Goal: Task Accomplishment & Management: Manage account settings

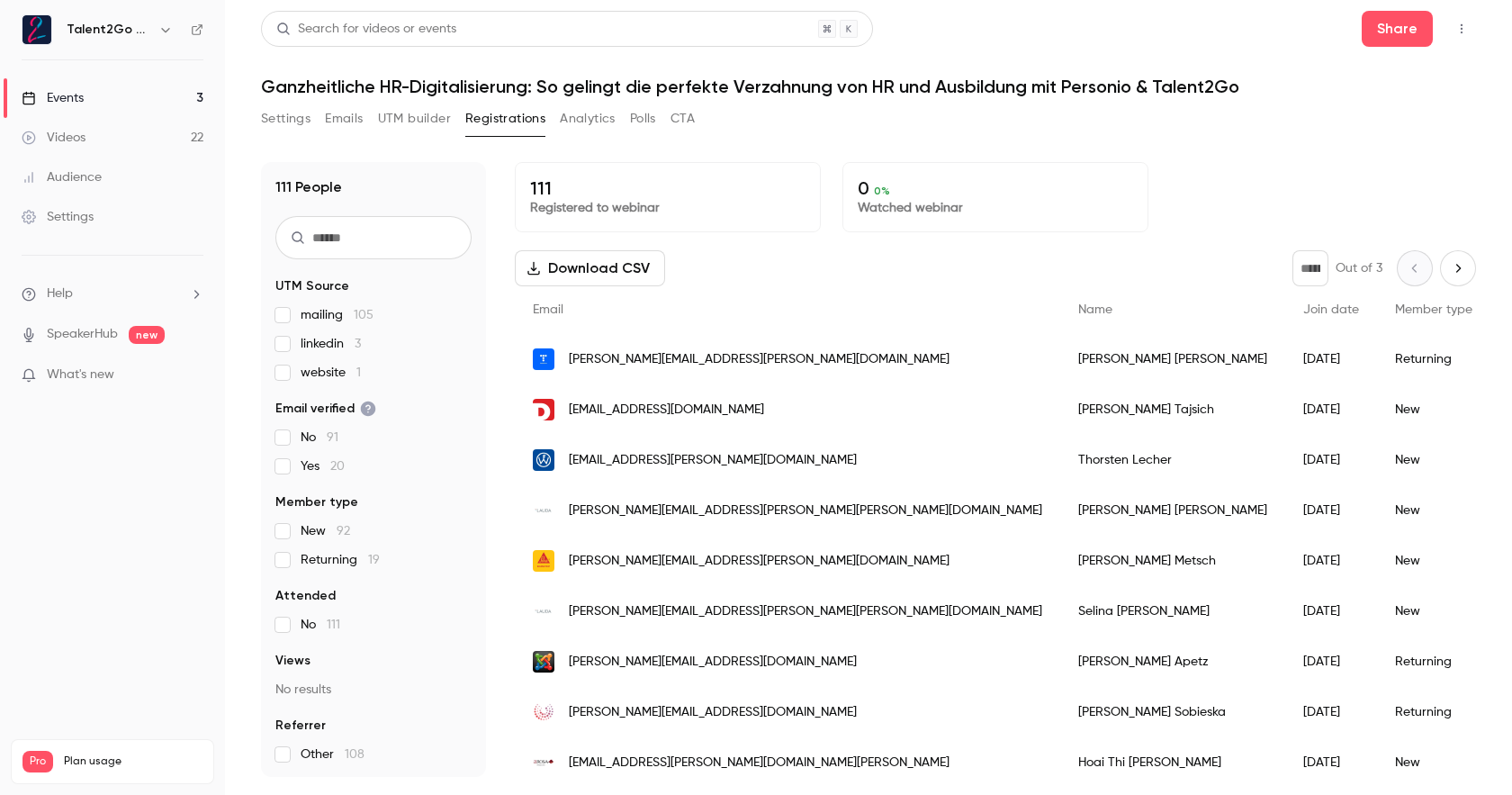
click at [79, 84] on link "Events 3" at bounding box center [112, 98] width 225 height 39
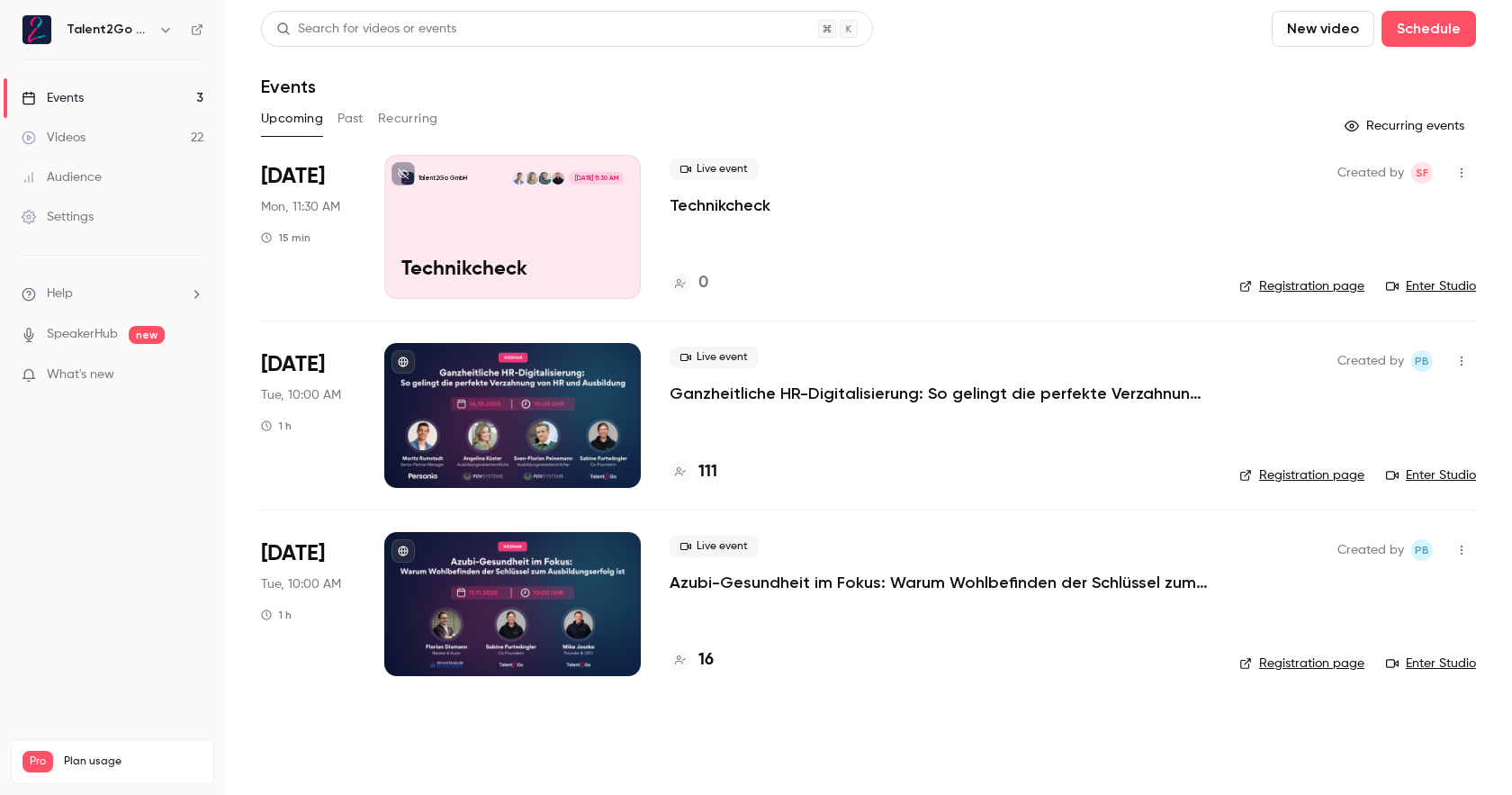
click at [571, 180] on span "[DATE] 11:30 AM" at bounding box center [596, 178] width 54 height 12
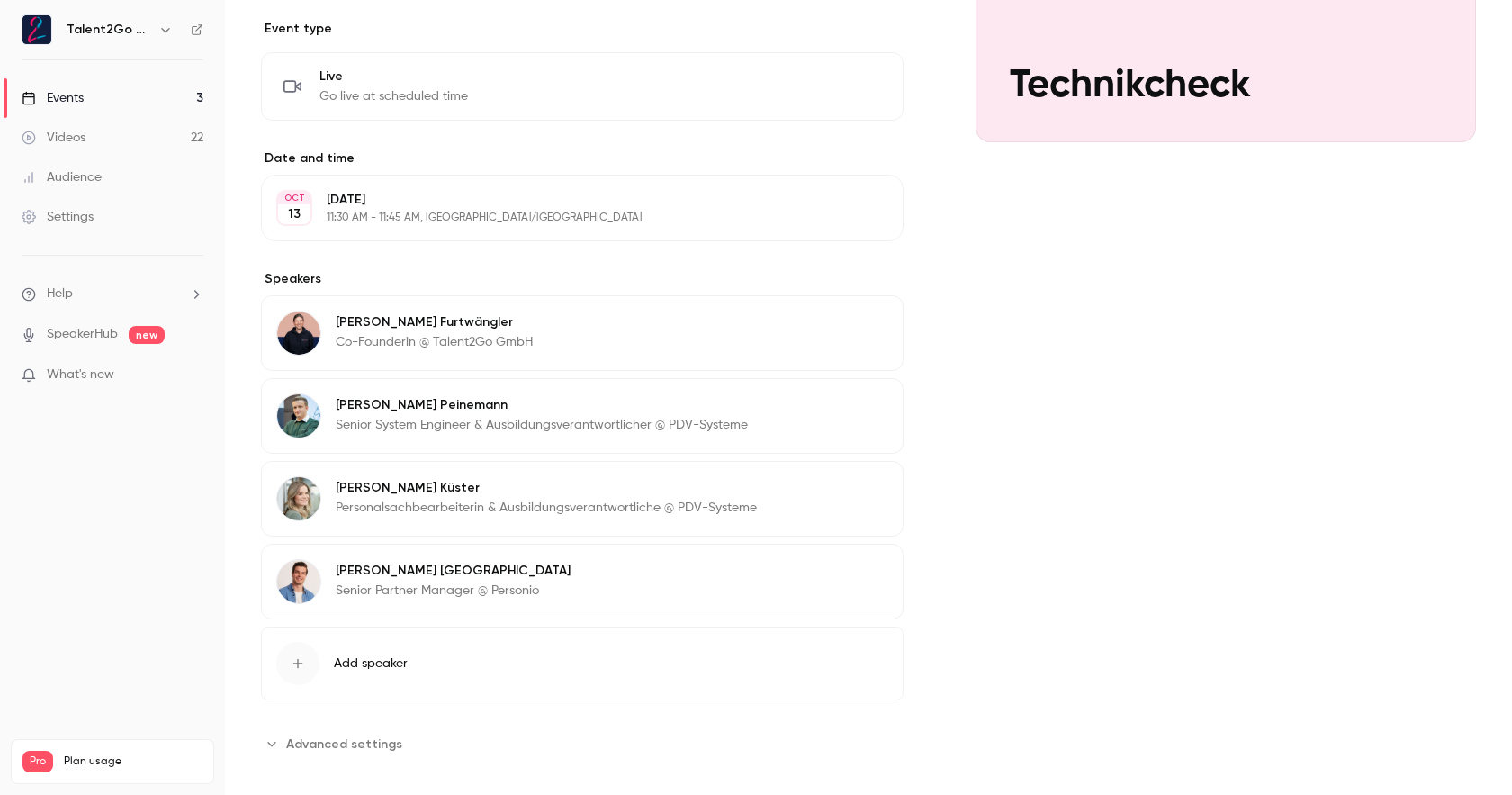
scroll to position [334, 0]
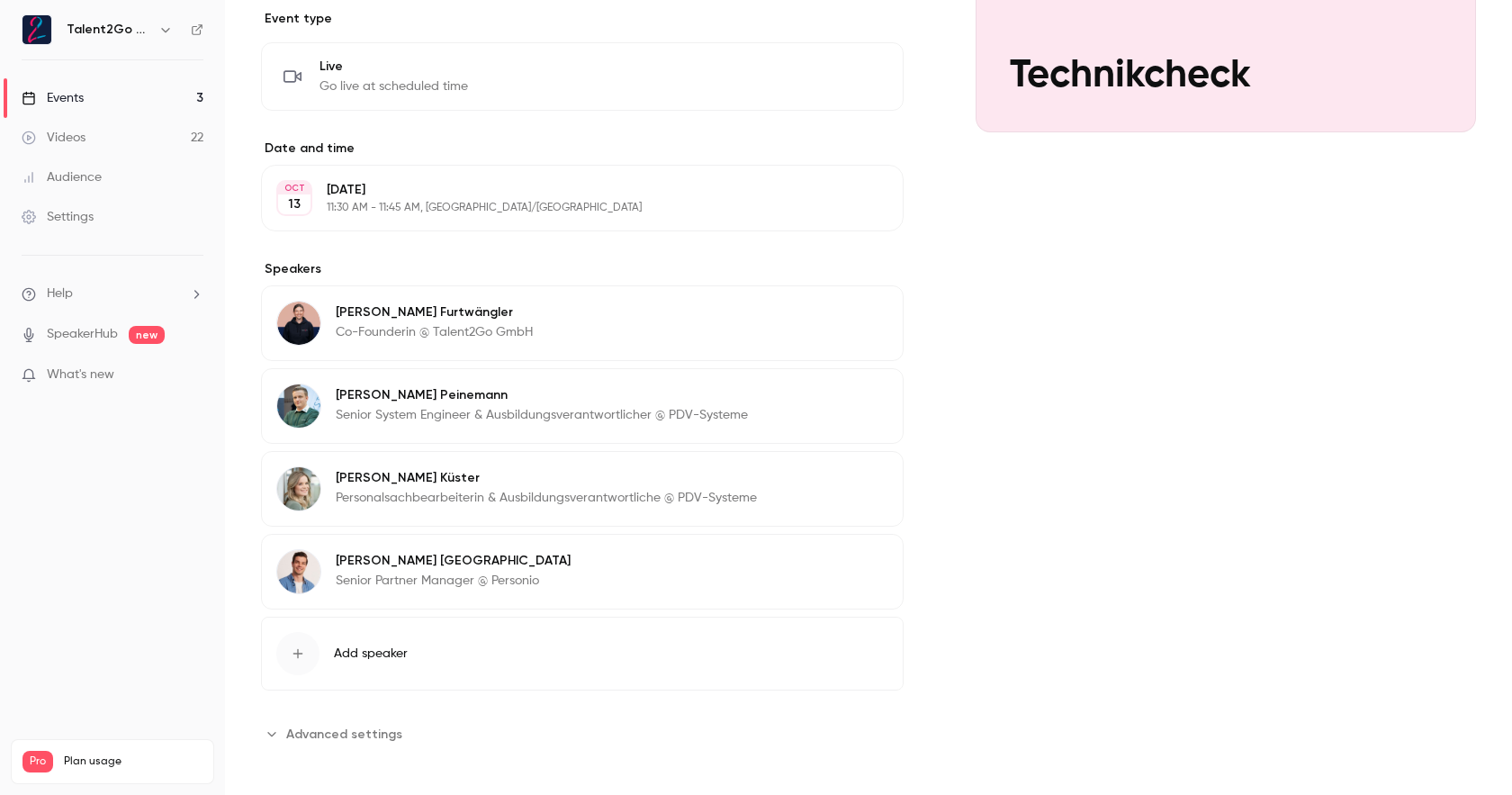
click at [388, 646] on span "Add speaker" at bounding box center [371, 653] width 74 height 18
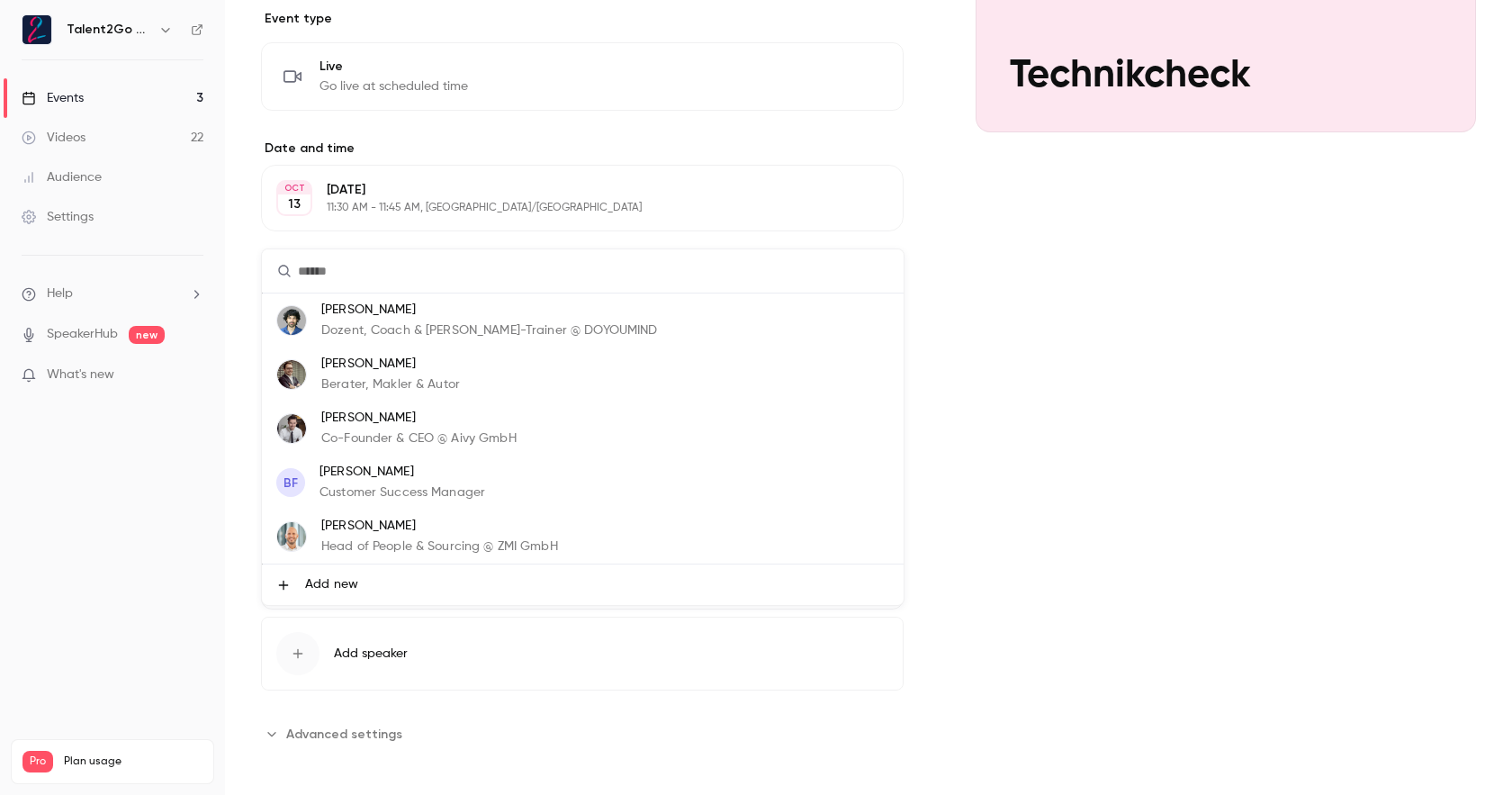
click at [448, 490] on p "Customer Success Manager" at bounding box center [402, 493] width 166 height 19
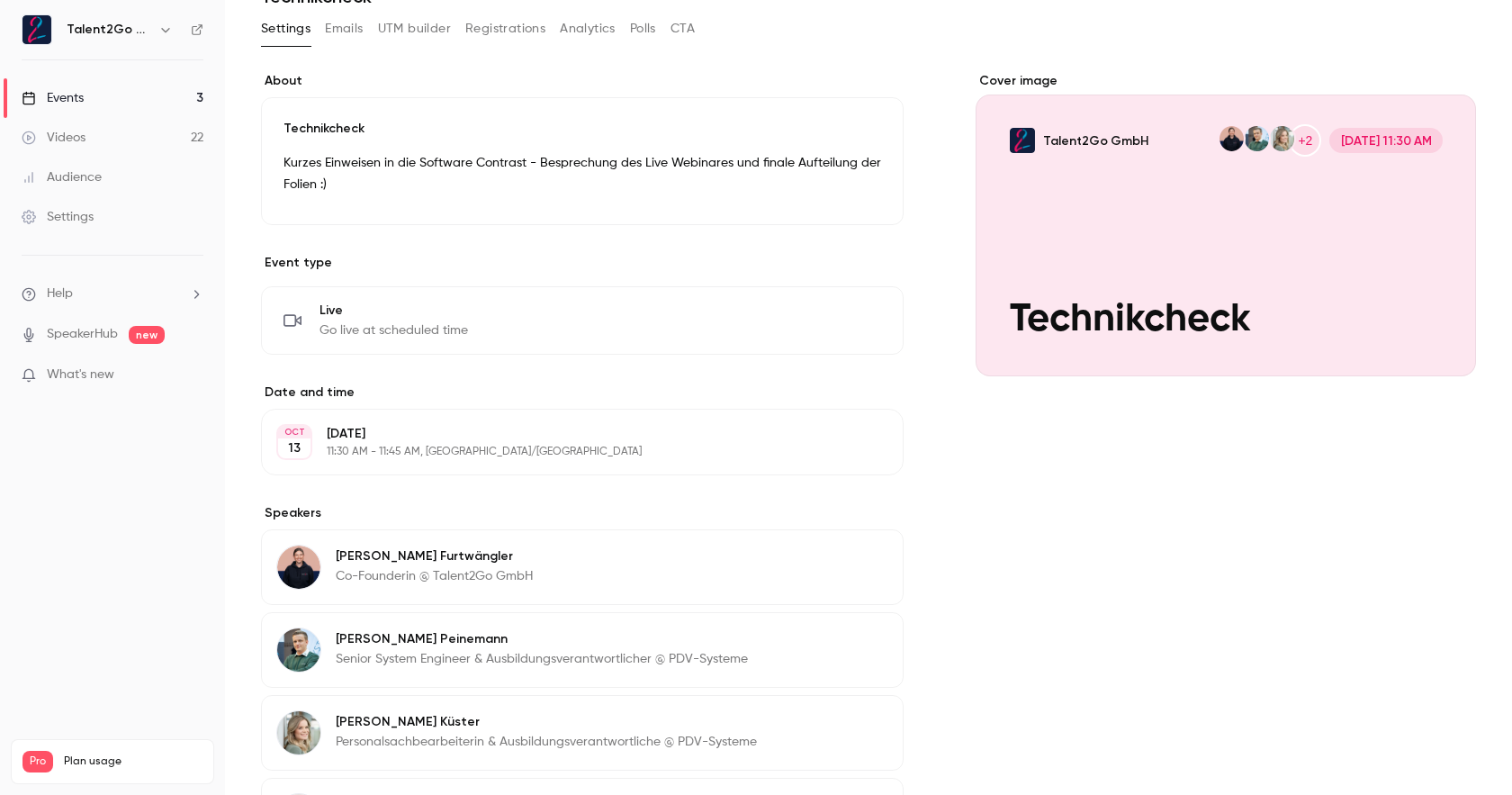
scroll to position [0, 0]
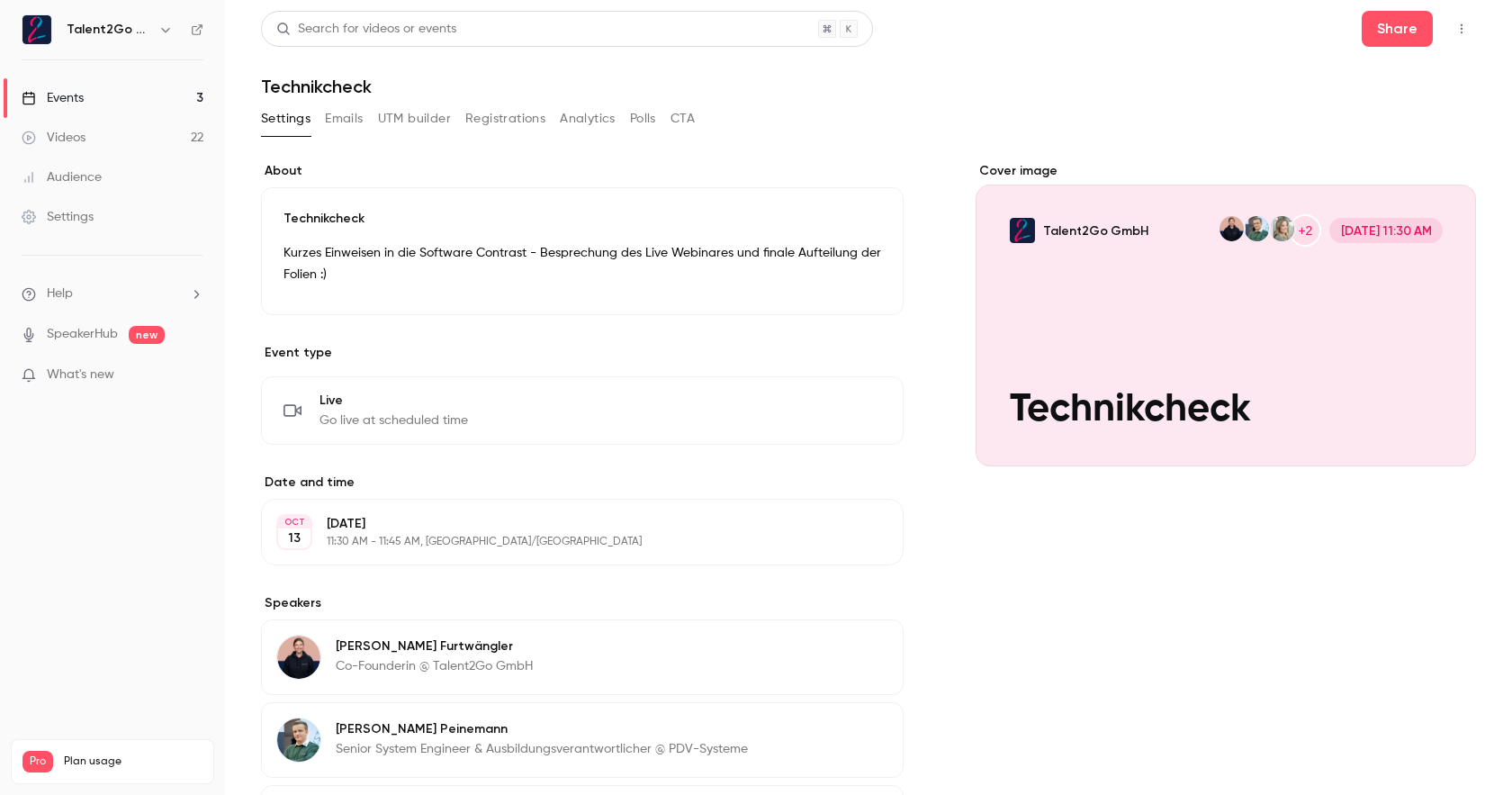
click at [119, 100] on link "Events 3" at bounding box center [112, 98] width 225 height 39
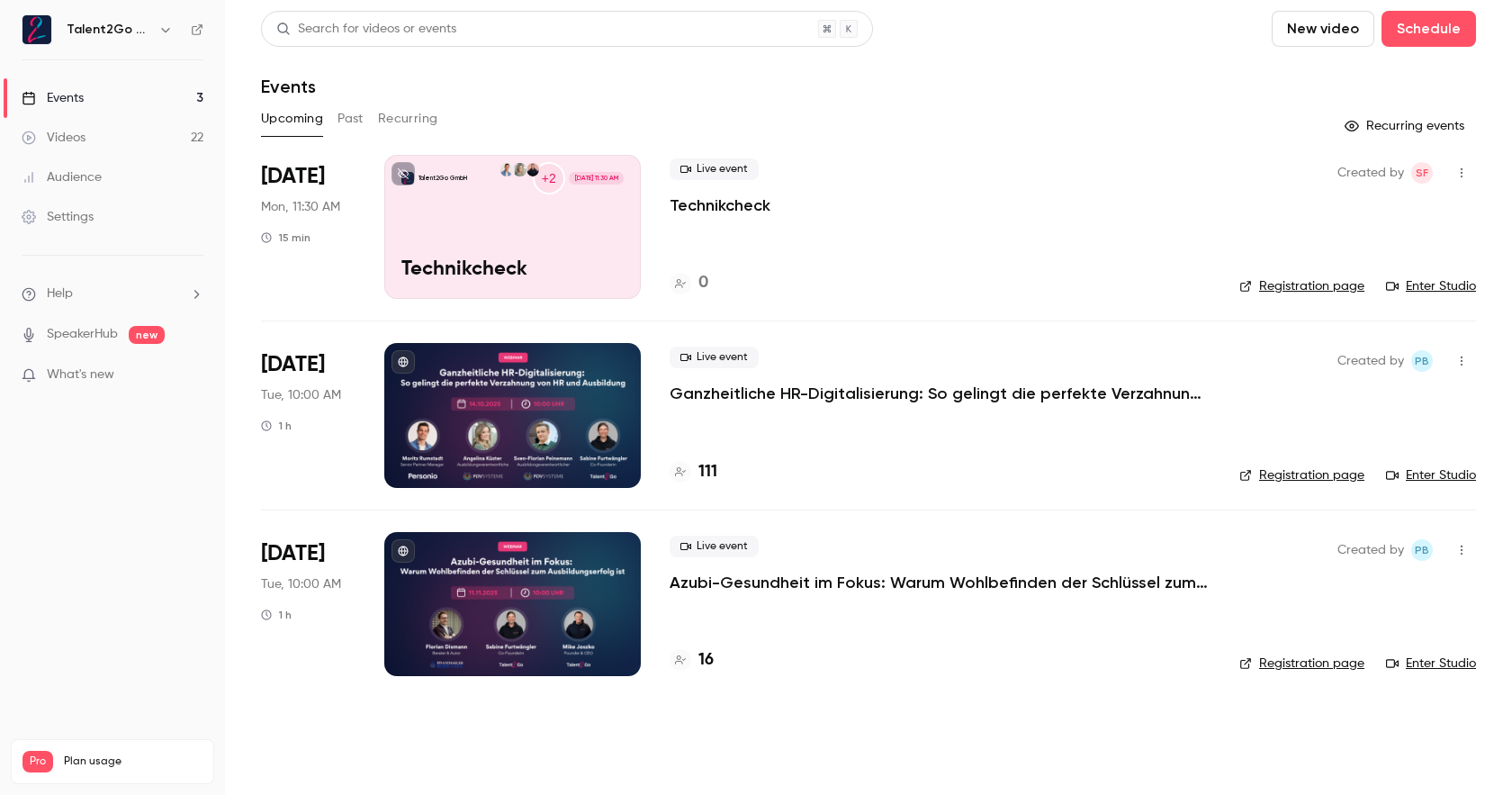
click at [497, 370] on div at bounding box center [512, 415] width 257 height 144
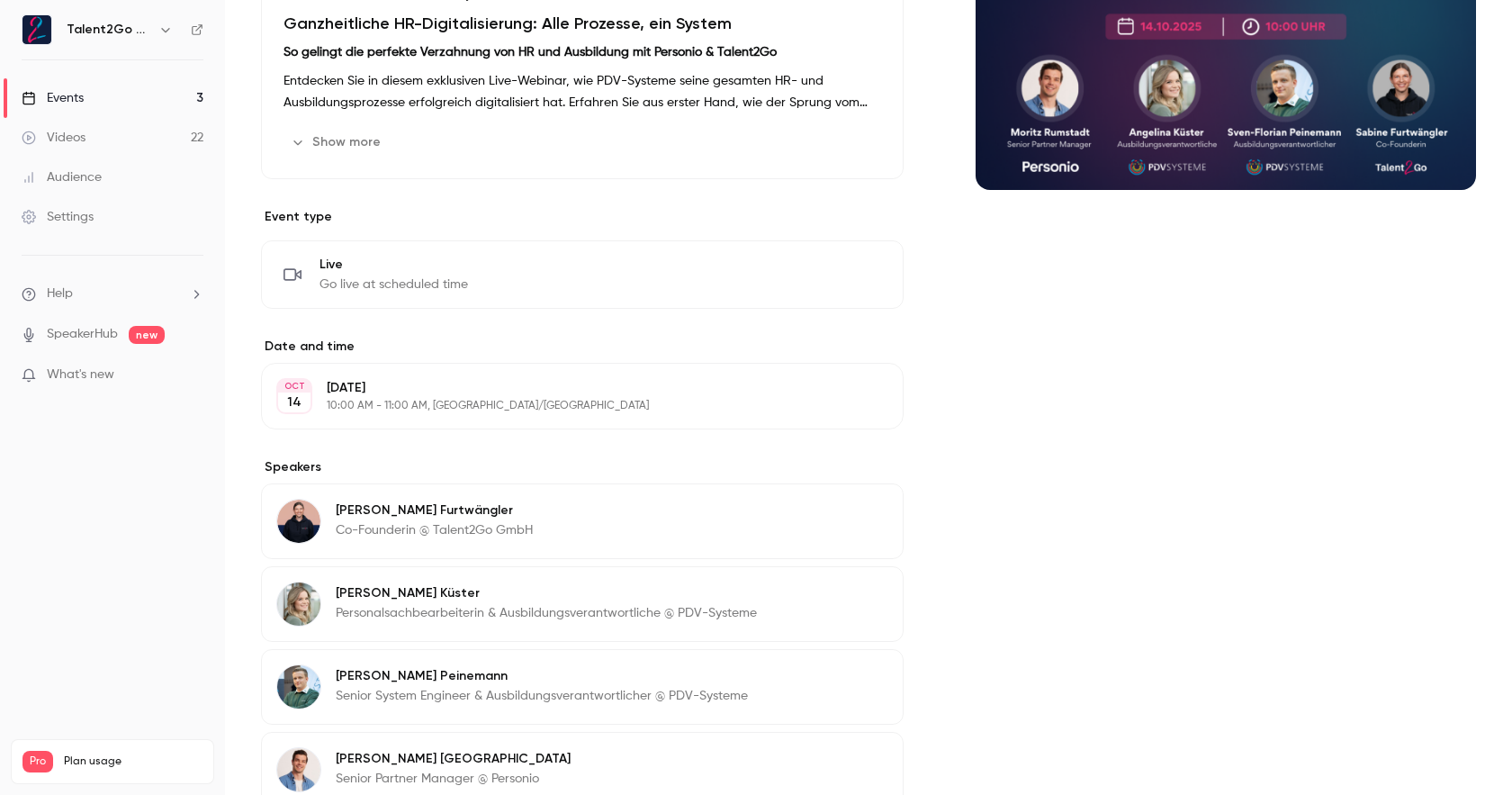
scroll to position [474, 0]
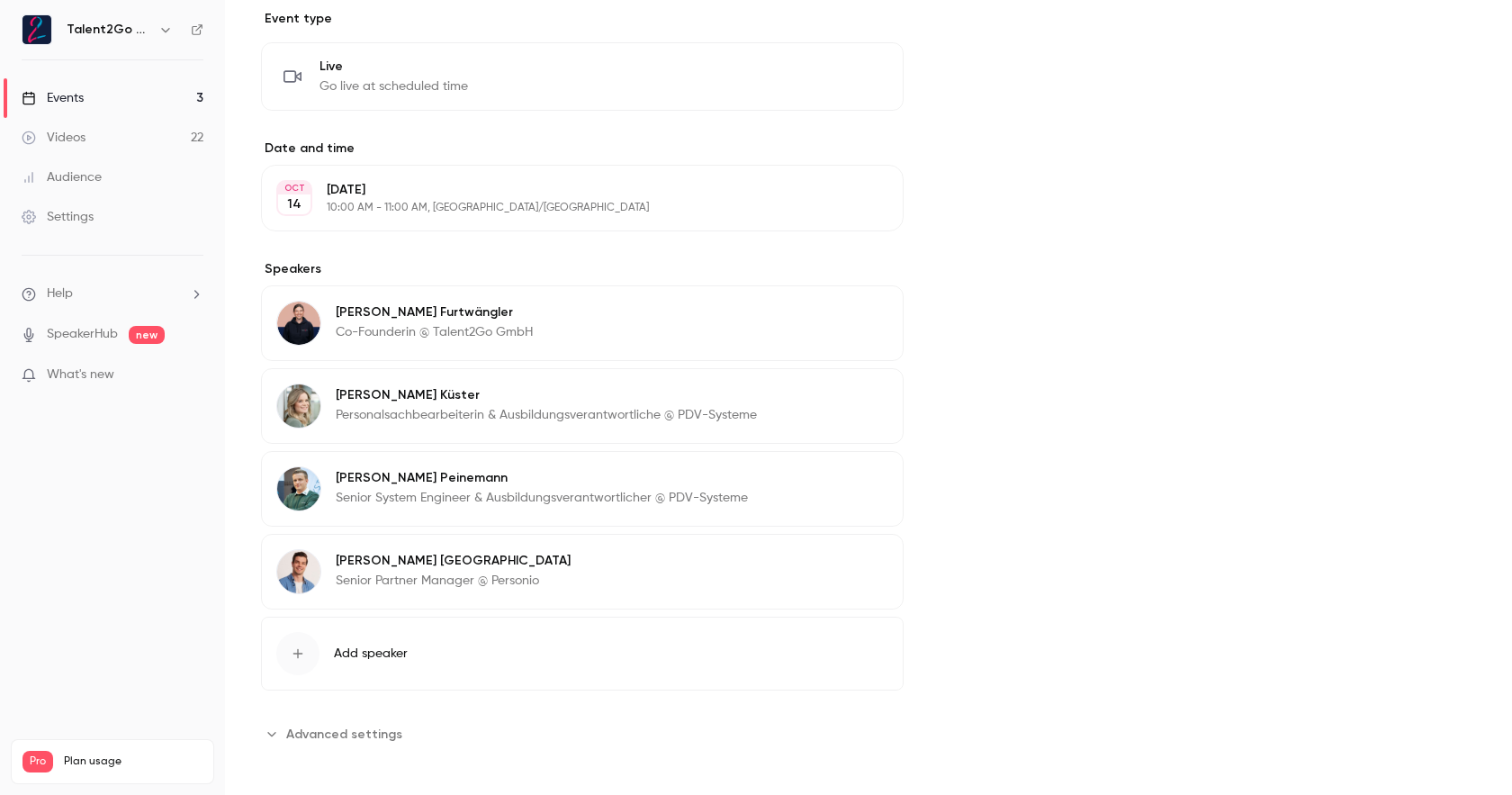
click at [353, 660] on button "Add speaker" at bounding box center [582, 653] width 643 height 74
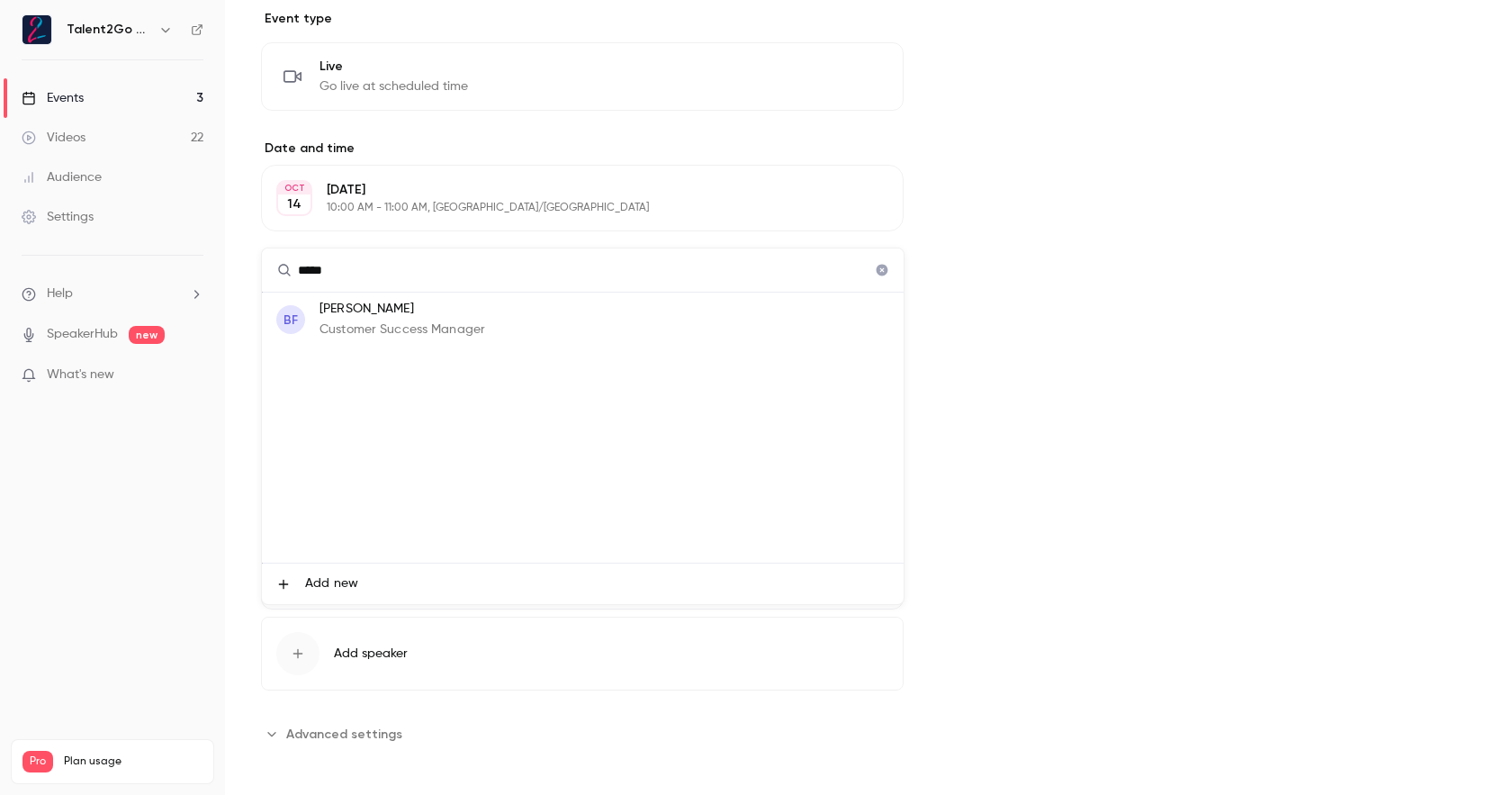
type input "*****"
click at [450, 327] on p "Customer Success Manager" at bounding box center [402, 330] width 166 height 19
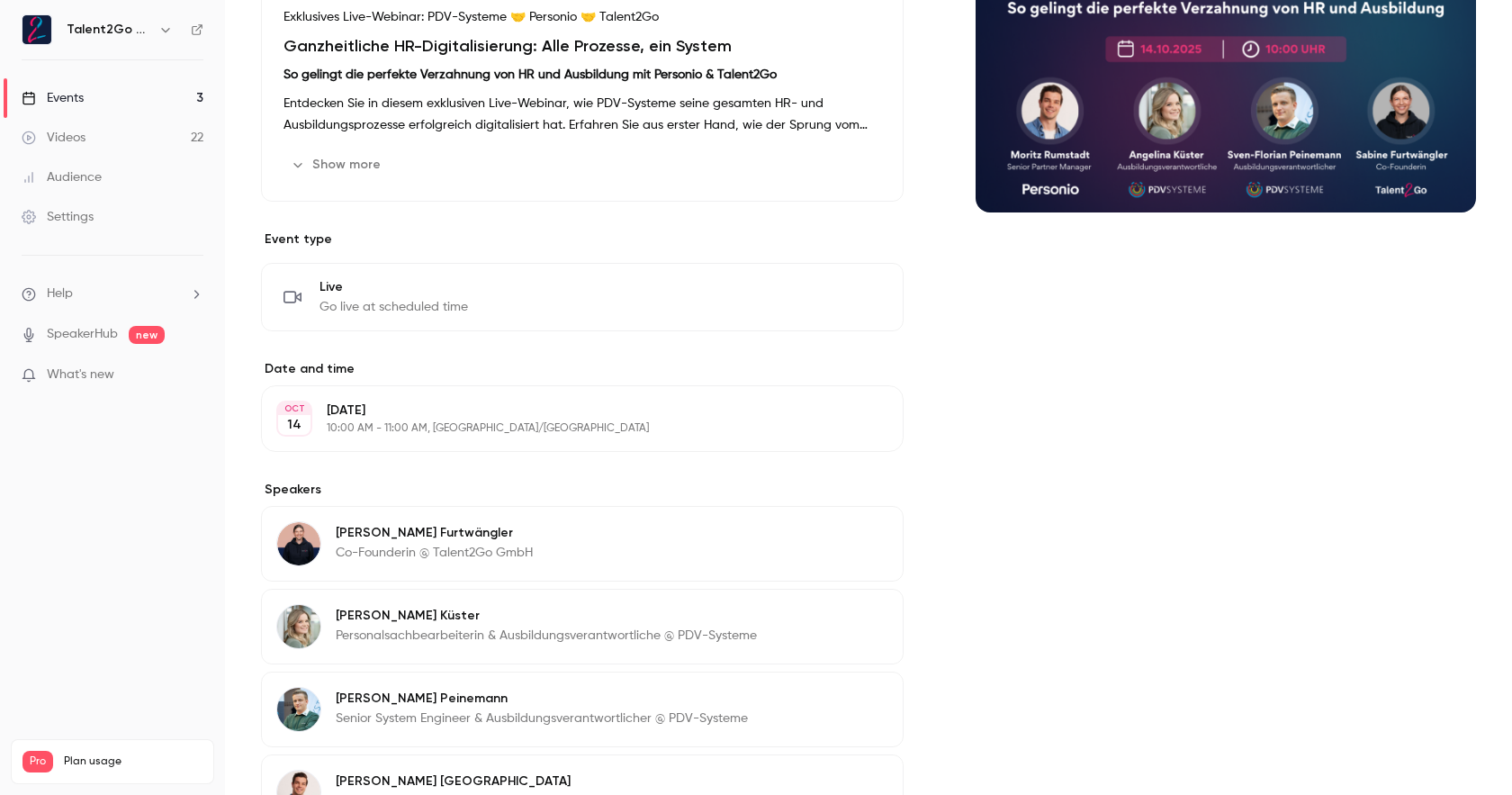
scroll to position [0, 0]
